Goal: Task Accomplishment & Management: Manage account settings

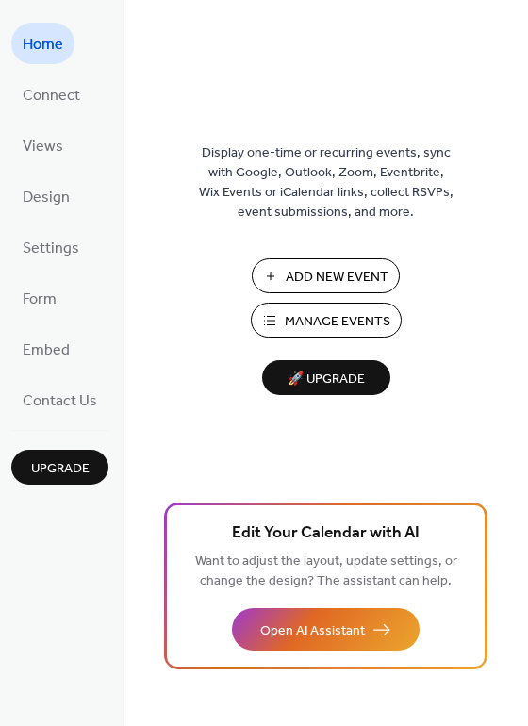
click at [318, 271] on span "Add New Event" at bounding box center [337, 278] width 103 height 20
click at [363, 322] on span "Manage Events" at bounding box center [338, 322] width 106 height 20
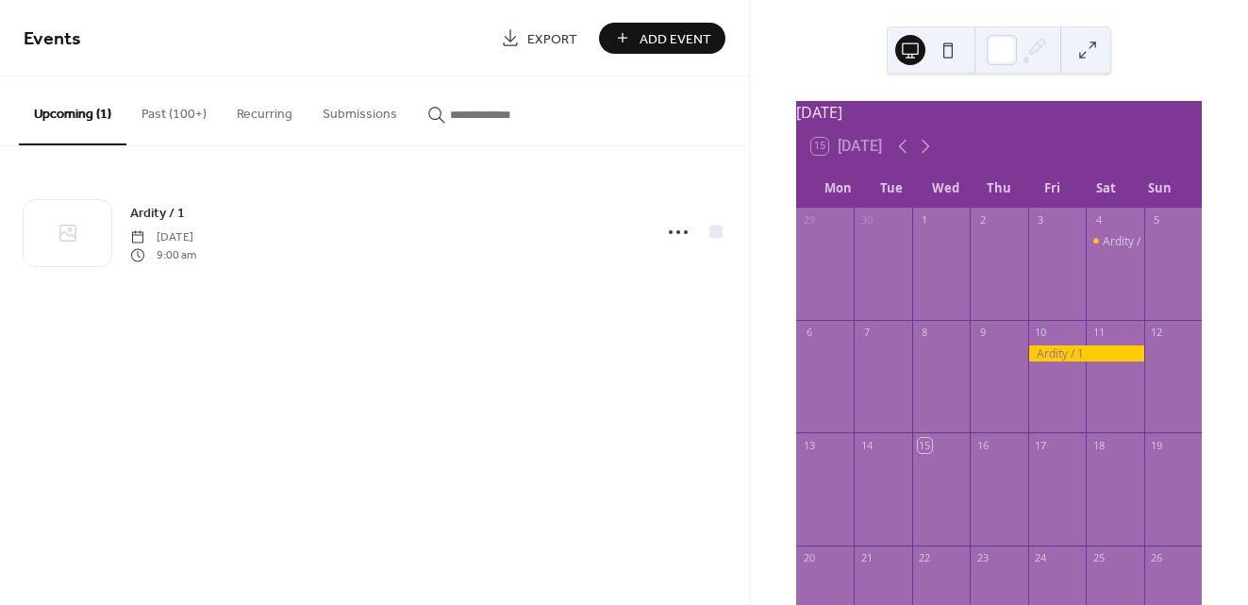
click at [188, 117] on button "Past (100+)" at bounding box center [173, 109] width 95 height 67
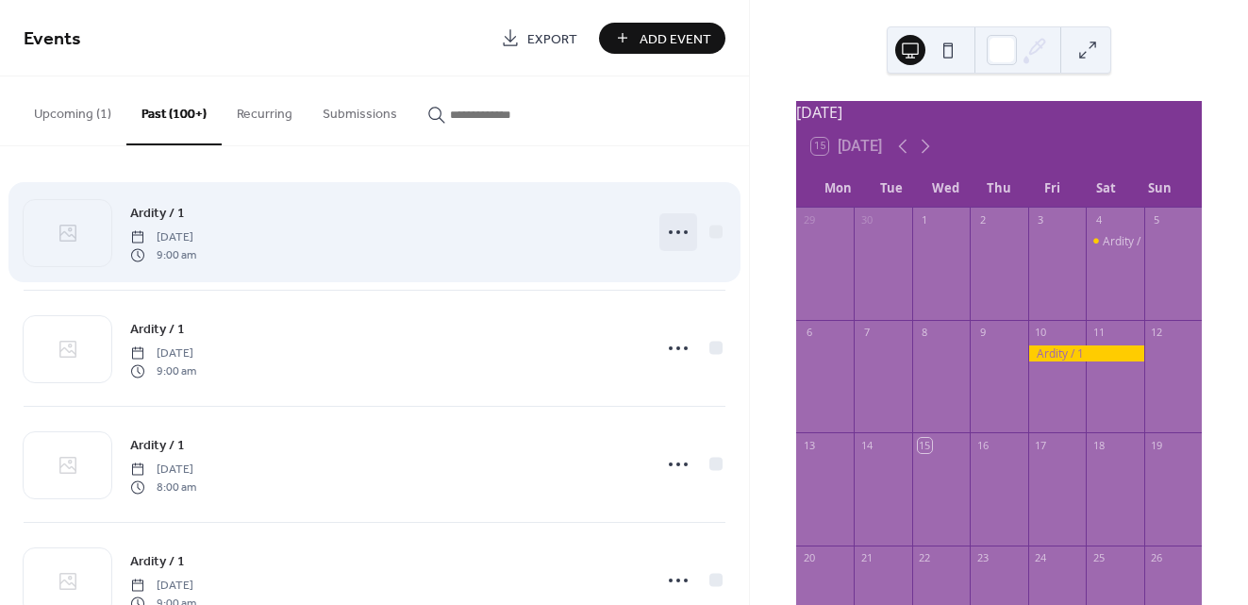
click at [674, 233] on icon at bounding box center [678, 232] width 30 height 30
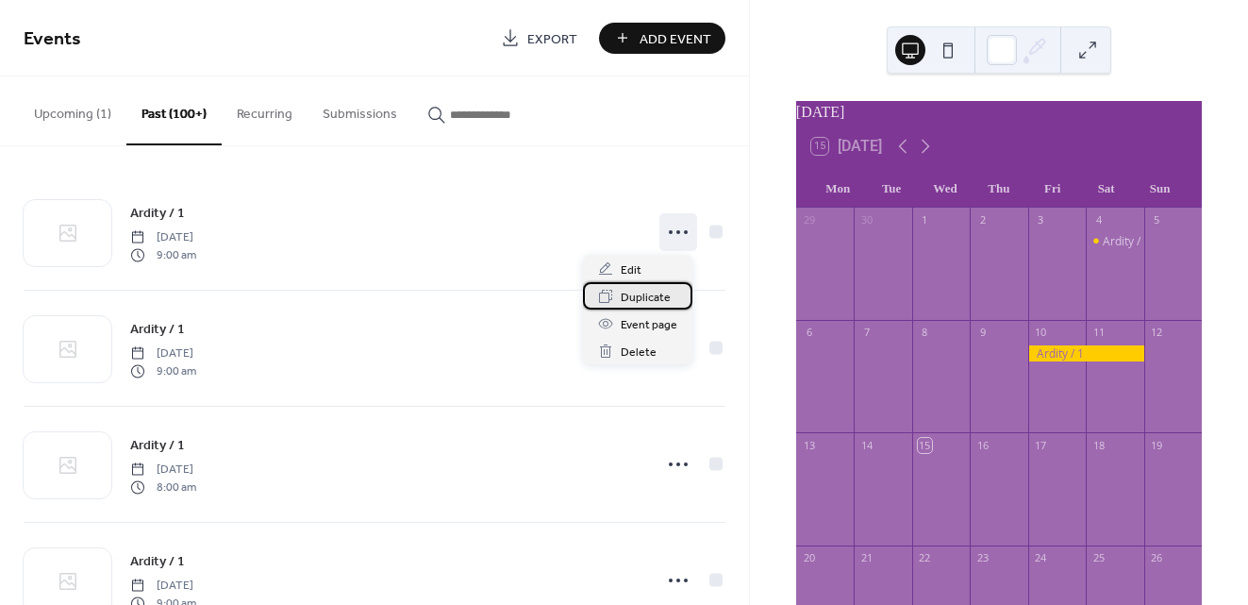
click at [649, 293] on span "Duplicate" at bounding box center [646, 298] width 50 height 20
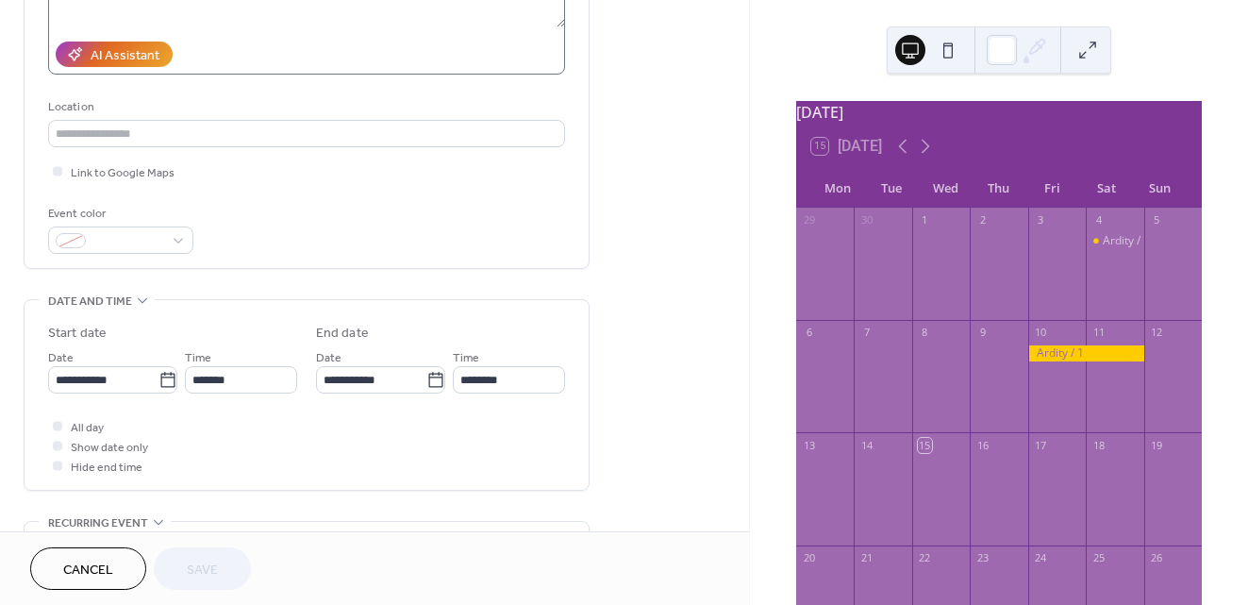
scroll to position [318, 0]
click at [168, 378] on icon at bounding box center [167, 377] width 19 height 19
click at [158, 378] on input "**********" at bounding box center [103, 376] width 110 height 27
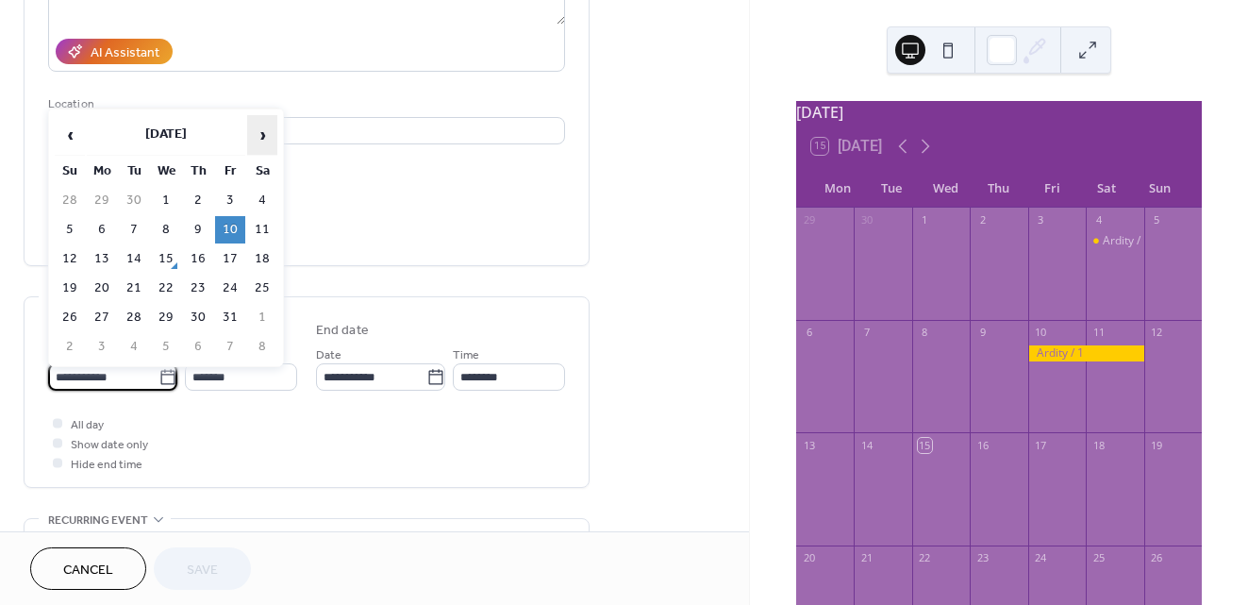
click at [266, 143] on span "›" at bounding box center [262, 135] width 28 height 38
click at [101, 316] on td "24" at bounding box center [102, 317] width 30 height 27
type input "**********"
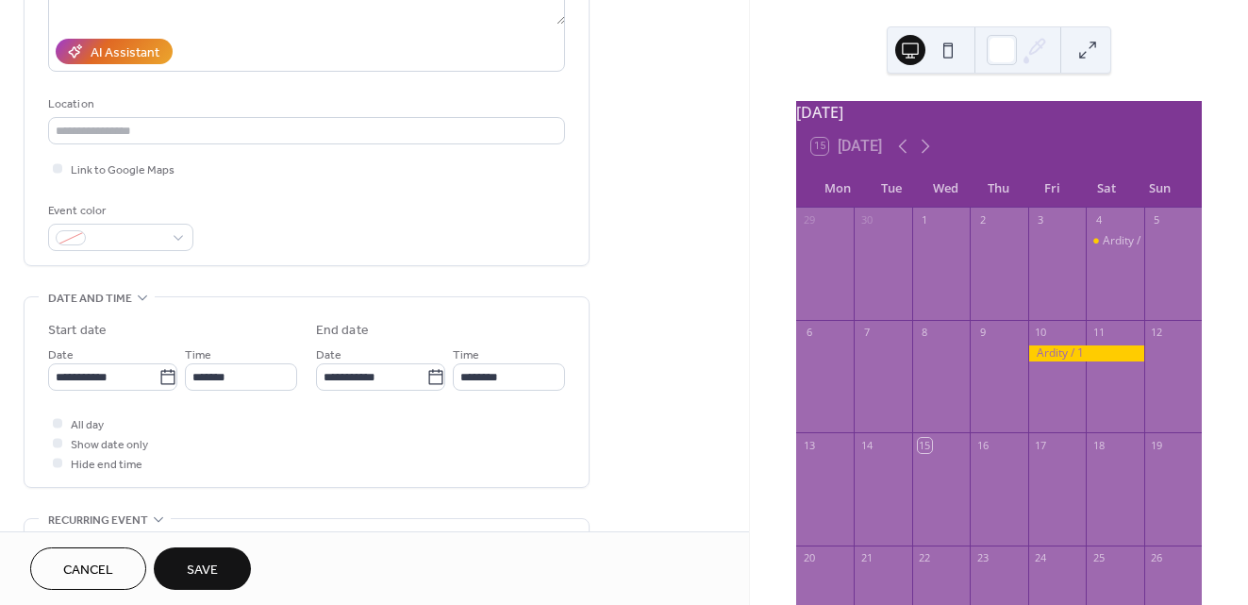
click at [207, 563] on span "Save" at bounding box center [202, 570] width 31 height 20
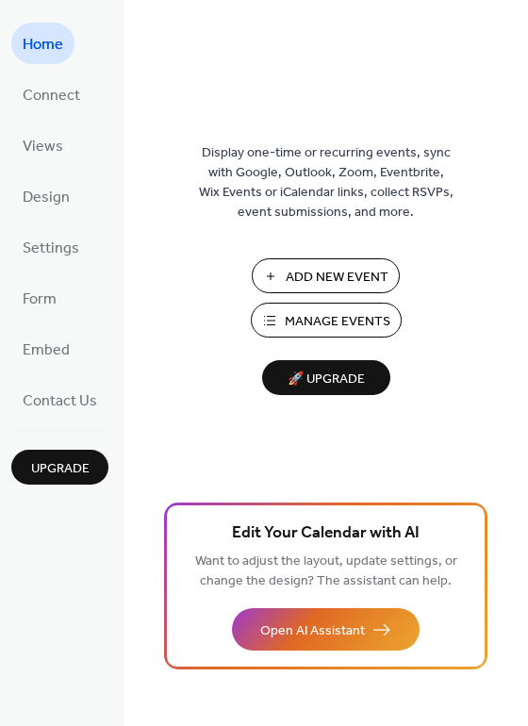
click at [289, 315] on span "Manage Events" at bounding box center [338, 322] width 106 height 20
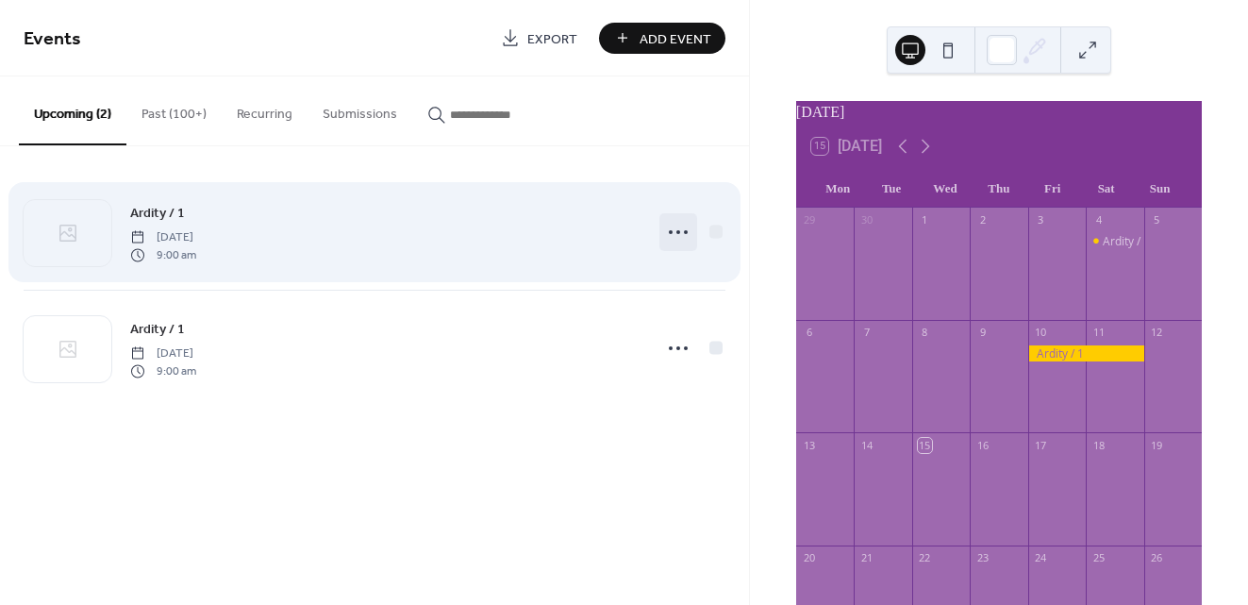
click at [673, 233] on icon at bounding box center [678, 232] width 30 height 30
click at [487, 227] on div "Ardity / 1 [DATE] 9:00 am" at bounding box center [384, 232] width 509 height 60
click at [681, 233] on icon at bounding box center [678, 232] width 30 height 30
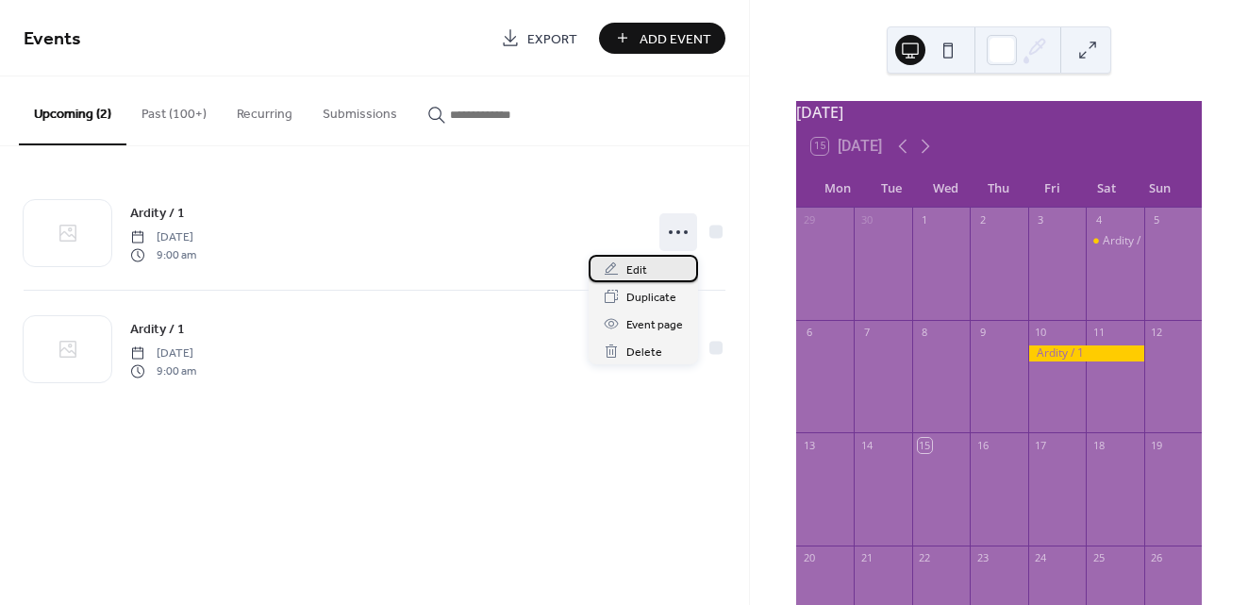
click at [644, 264] on span "Edit" at bounding box center [636, 270] width 21 height 20
